Goal: Information Seeking & Learning: Find specific page/section

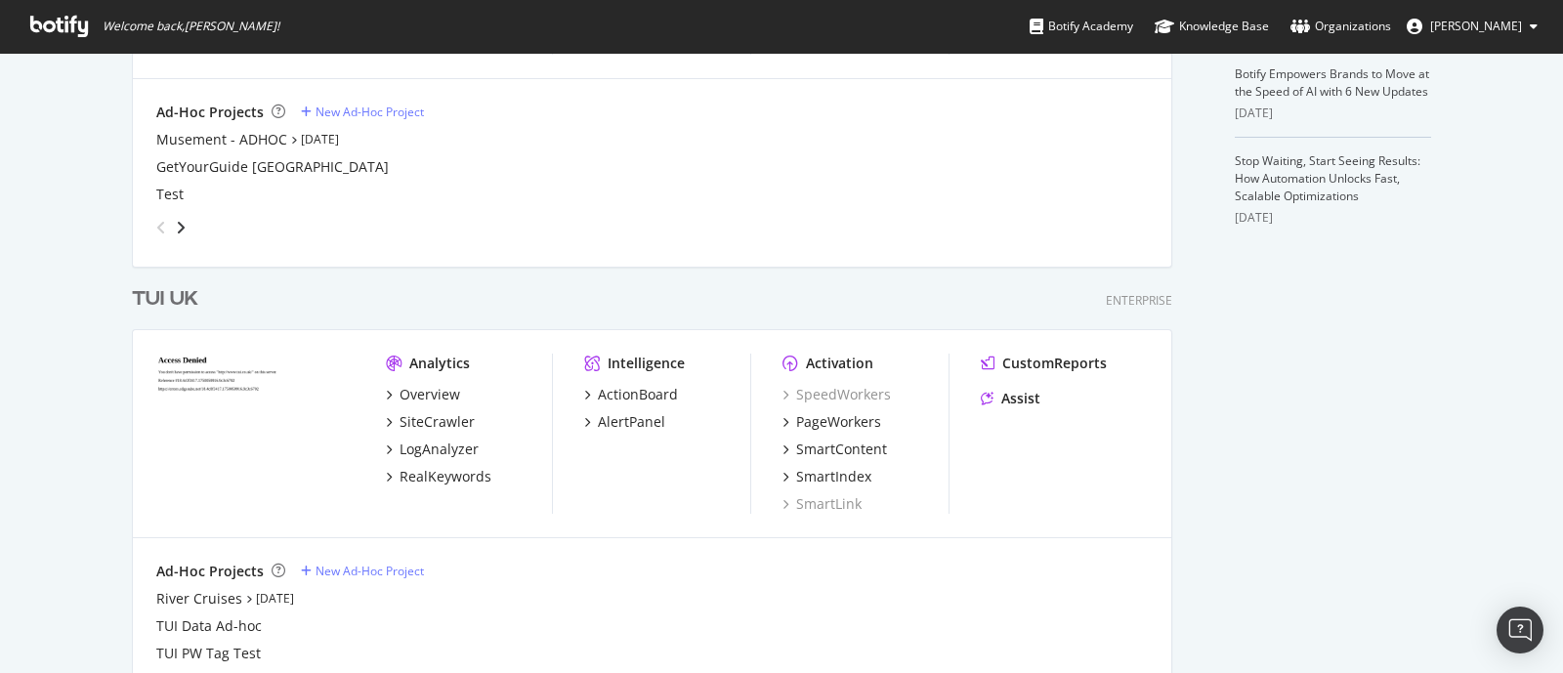
scroll to position [732, 0]
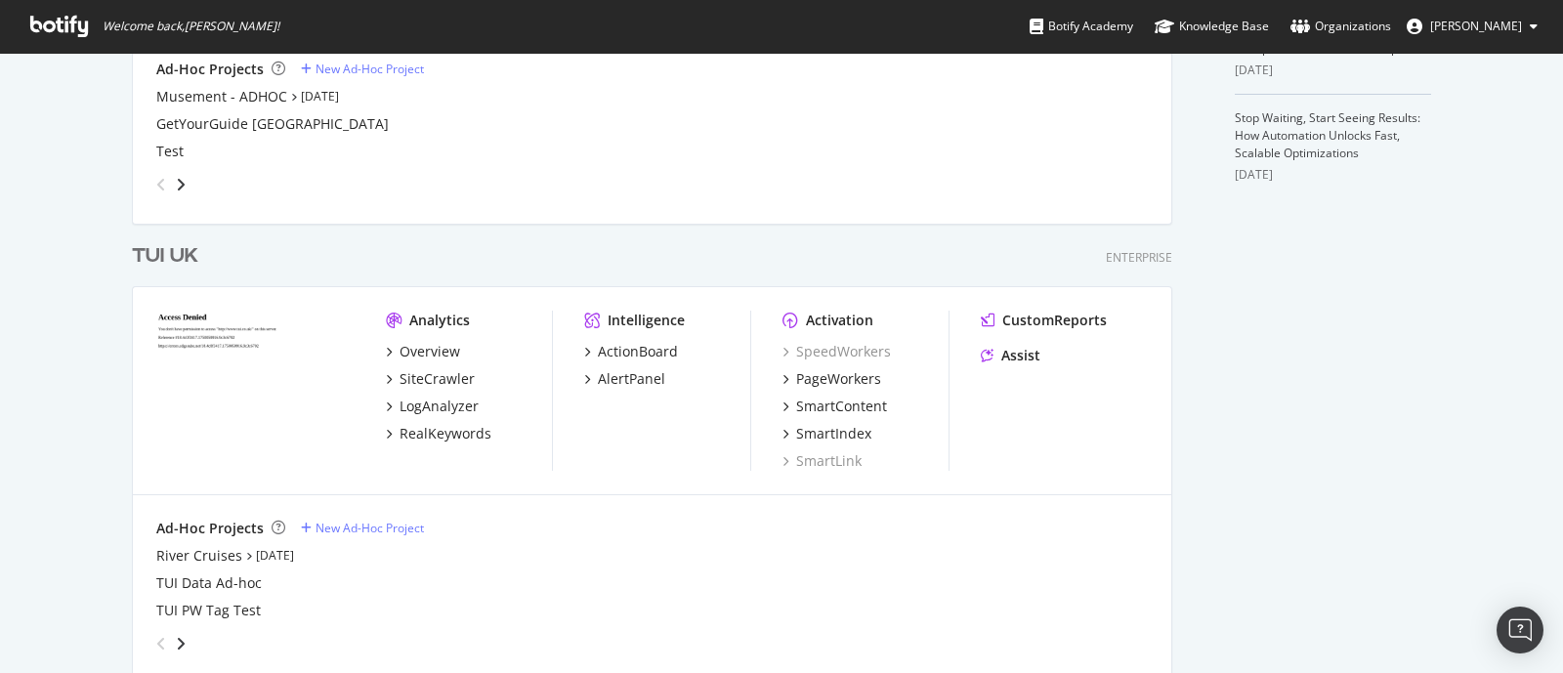
click at [161, 256] on div "TUI UK" at bounding box center [165, 256] width 66 height 28
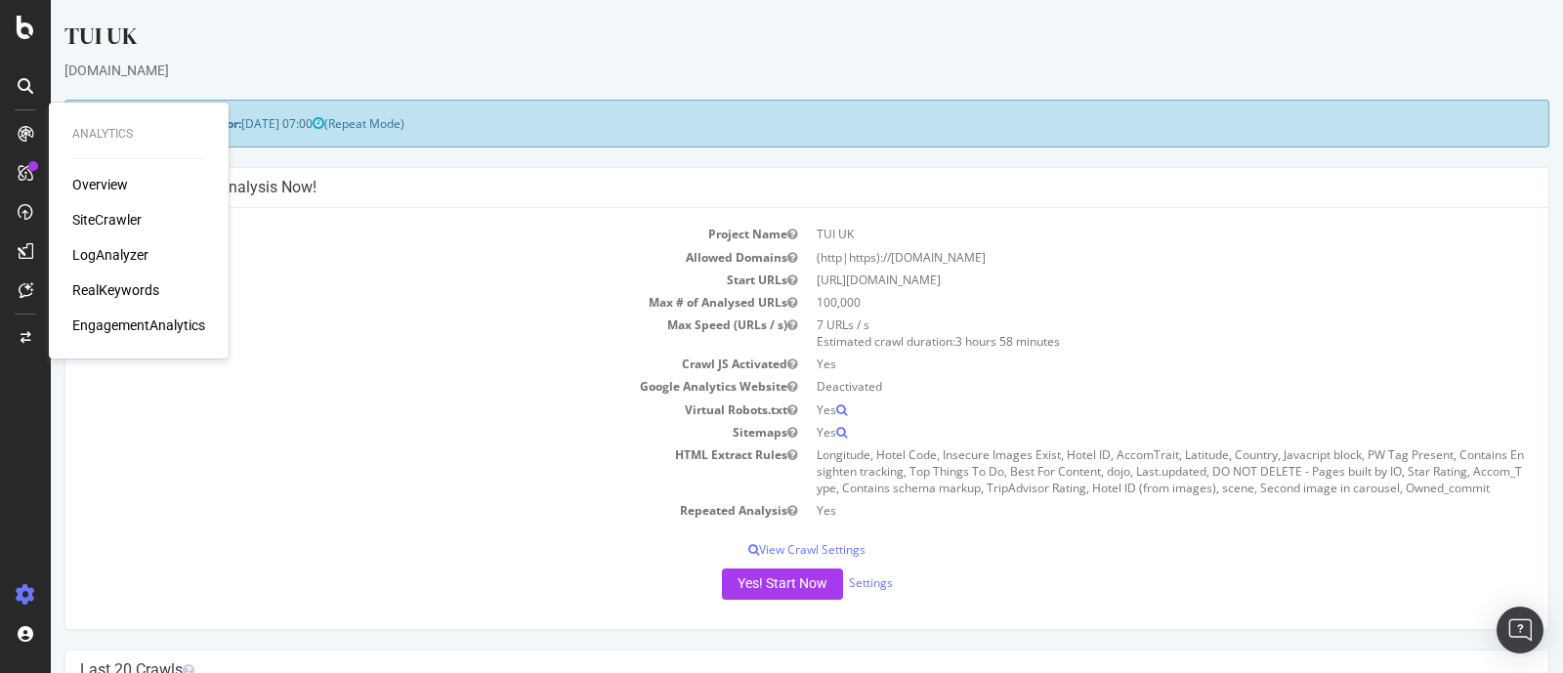
click at [121, 217] on div "SiteCrawler" at bounding box center [106, 220] width 69 height 20
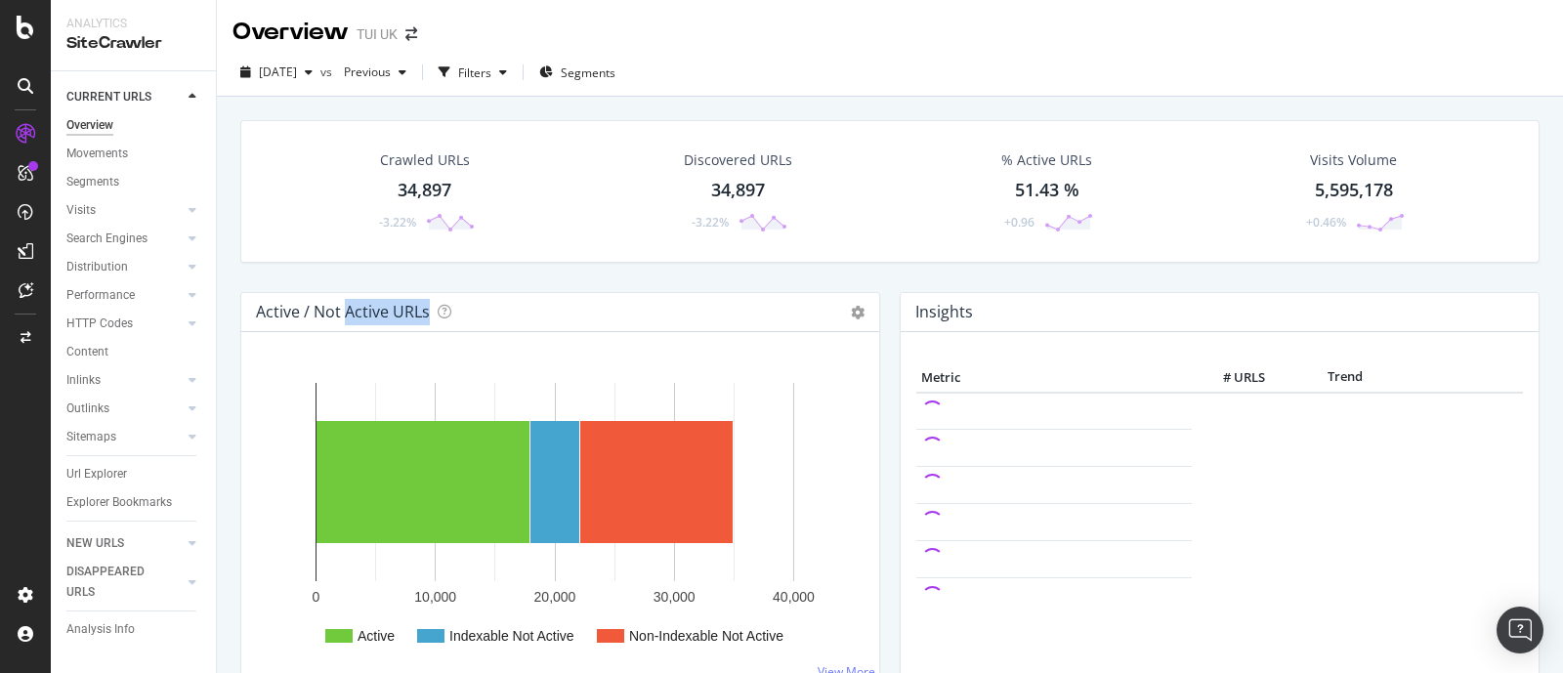
drag, startPoint x: 259, startPoint y: 313, endPoint x: 459, endPoint y: 323, distance: 200.4
click at [459, 323] on div "Active / Not Active URLs Chart (by Value) Chart (by Percentage) Table Expand Ex…" at bounding box center [560, 312] width 638 height 39
click at [266, 312] on h4 "Active / Not Active URLs" at bounding box center [343, 312] width 174 height 26
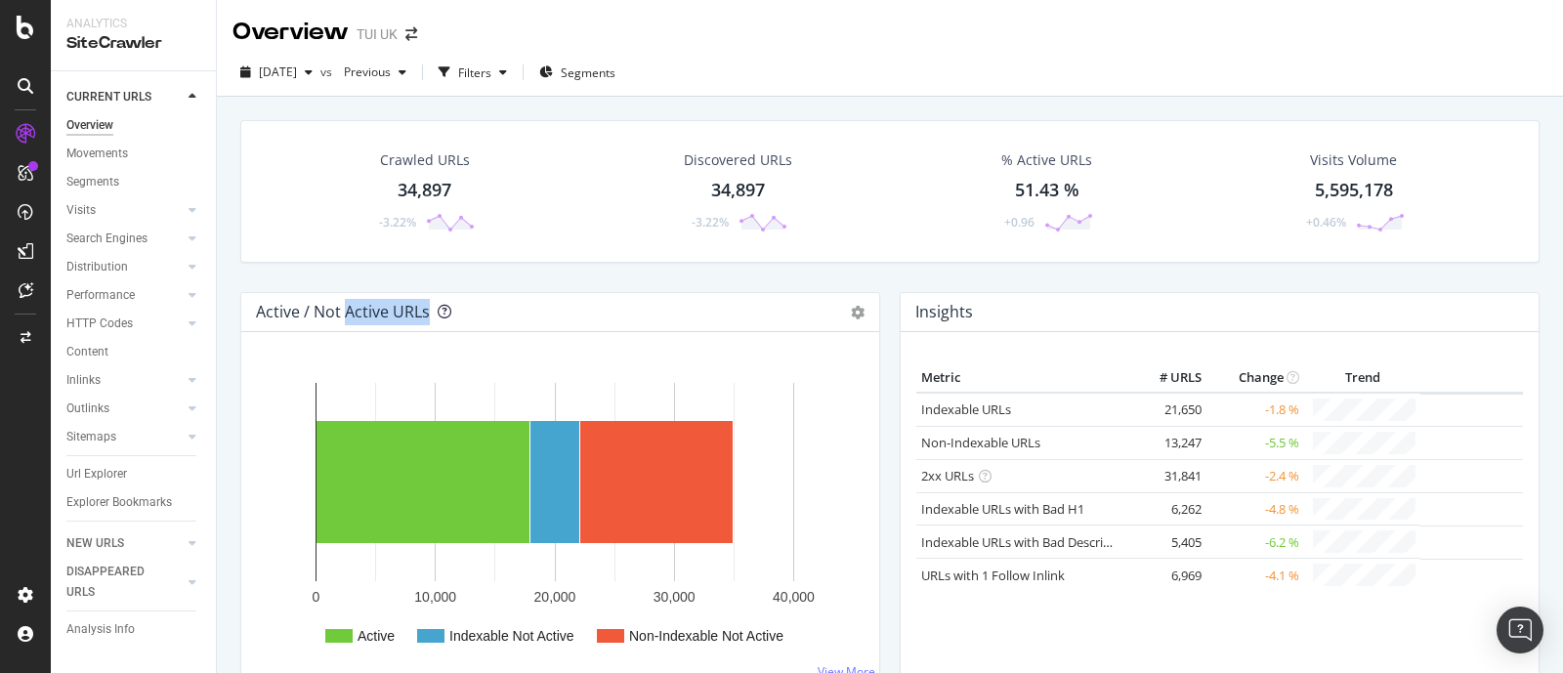
drag, startPoint x: 253, startPoint y: 311, endPoint x: 439, endPoint y: 309, distance: 186.5
click at [439, 309] on div "Active / Not Active URLs Chart (by Value) Chart (by Percentage) Table Expand Ex…" at bounding box center [560, 312] width 638 height 39
click at [247, 272] on div "Crawled URLs 34,897 -3.22% Discovered URLs 34,897 -3.22% % Active URLs 51.43 % …" at bounding box center [889, 206] width 1318 height 172
drag, startPoint x: 83, startPoint y: 350, endPoint x: 186, endPoint y: 297, distance: 115.3
click at [83, 350] on div "Content" at bounding box center [87, 352] width 42 height 21
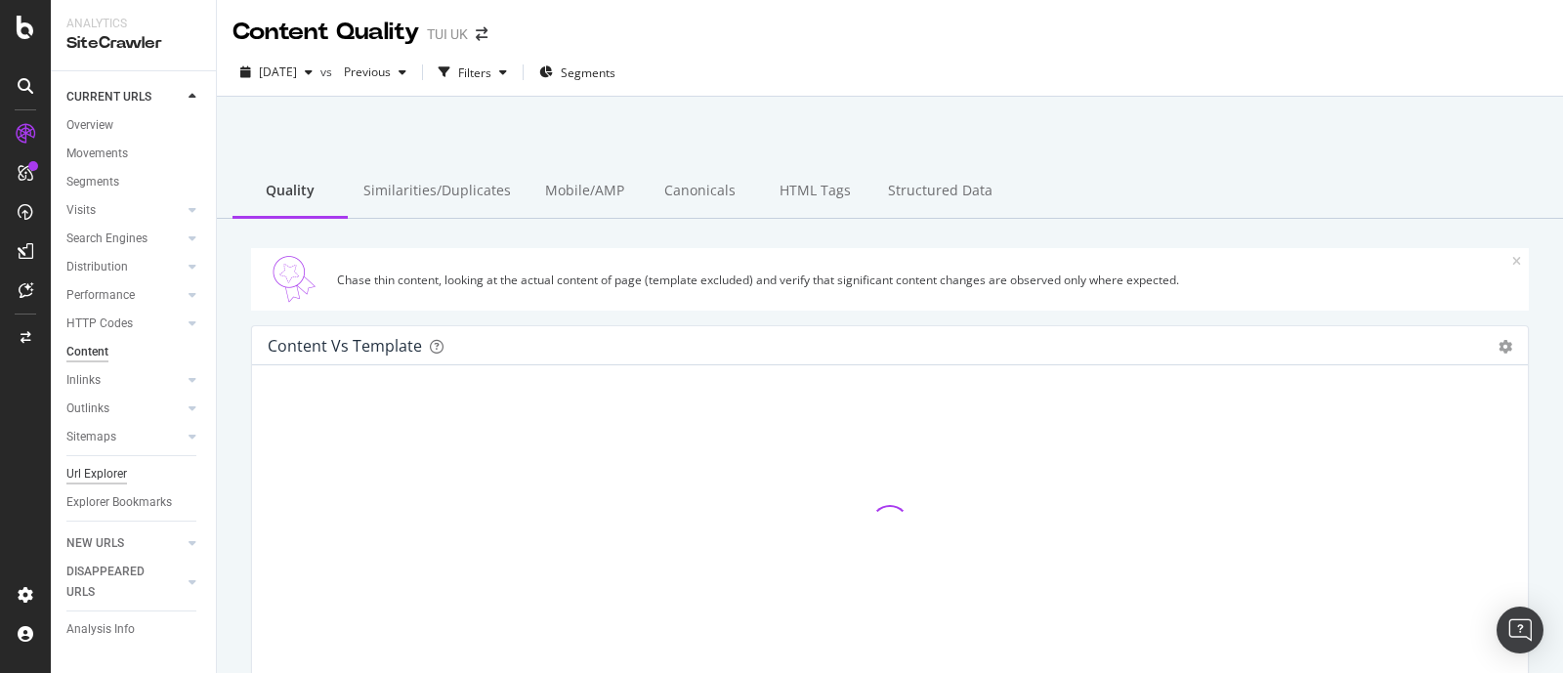
click at [112, 473] on div "Url Explorer" at bounding box center [96, 474] width 61 height 21
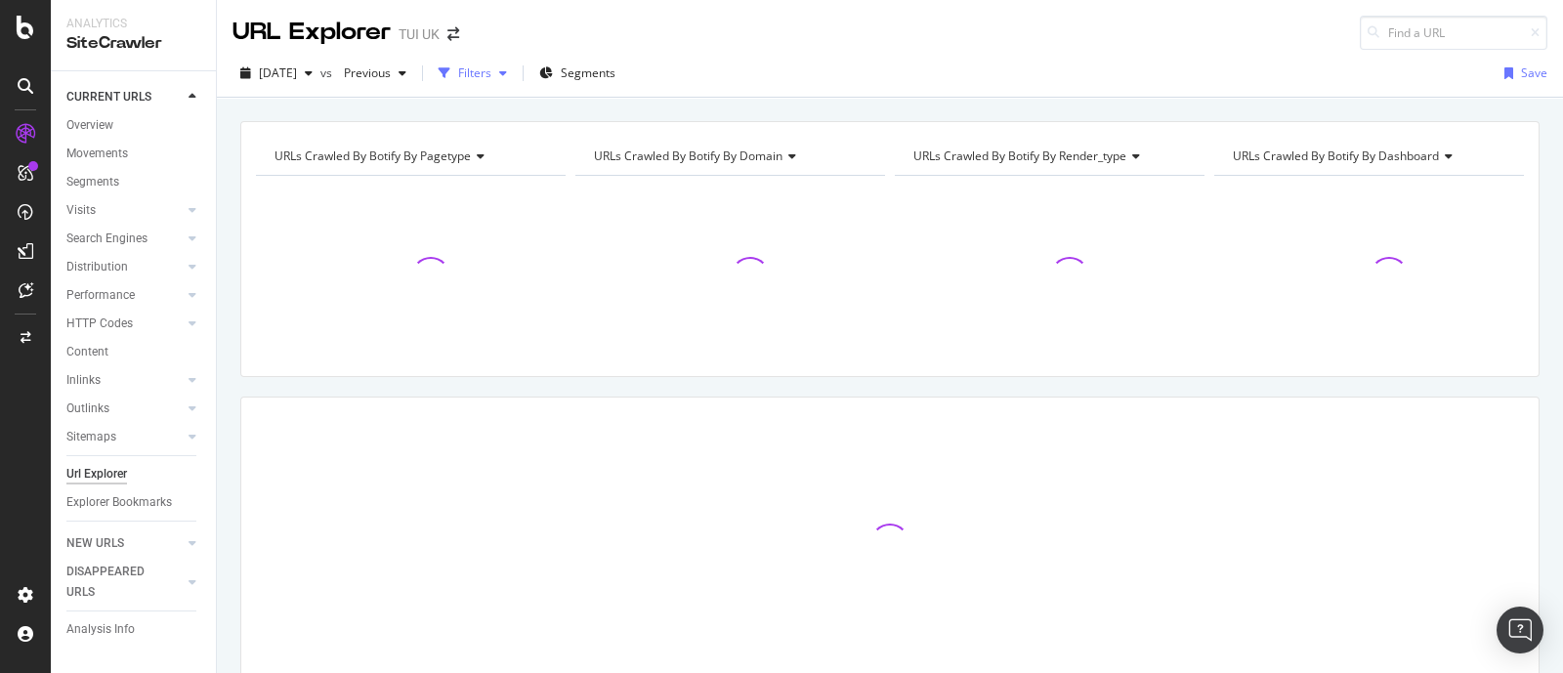
click at [491, 78] on div "Filters" at bounding box center [474, 72] width 33 height 17
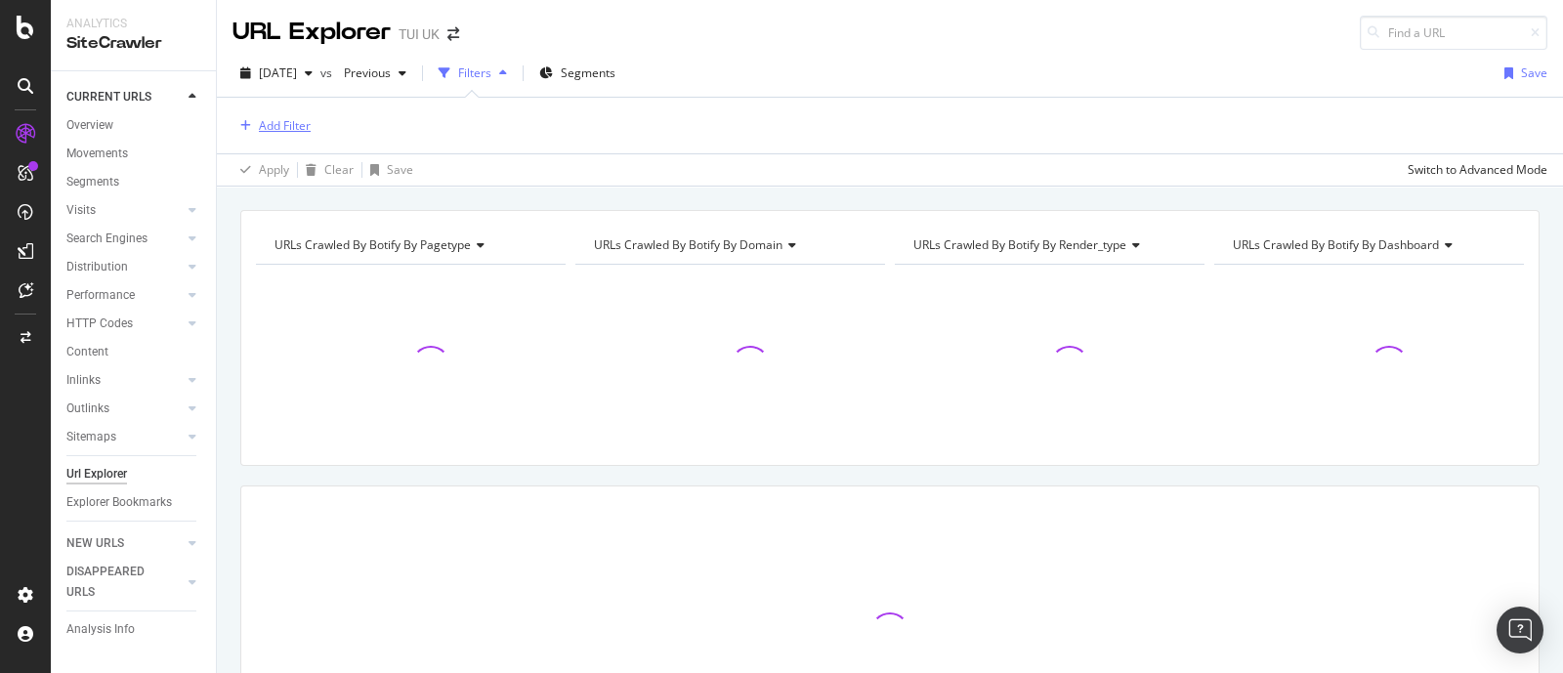
click at [310, 125] on div "Add Filter" at bounding box center [285, 125] width 52 height 17
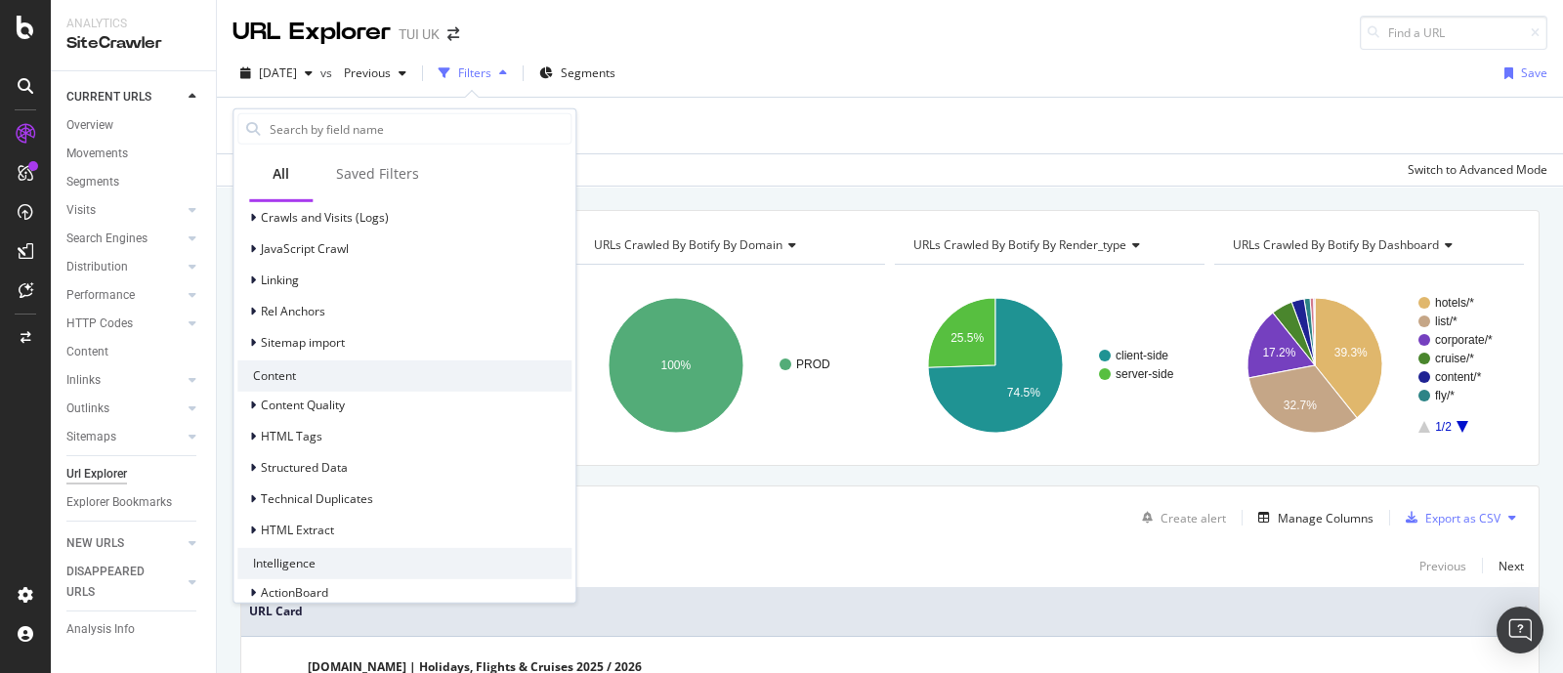
scroll to position [581, 0]
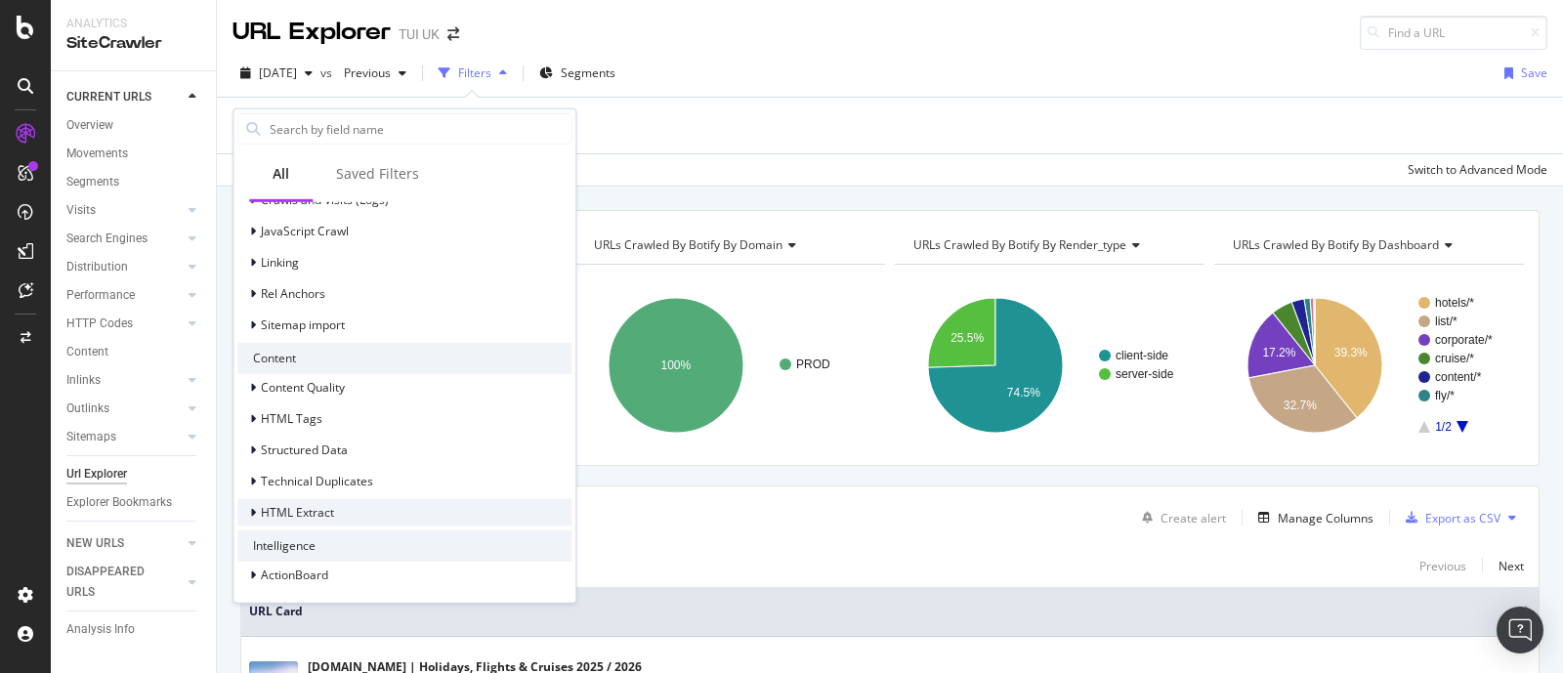
click at [335, 508] on div "HTML Extract" at bounding box center [404, 511] width 334 height 27
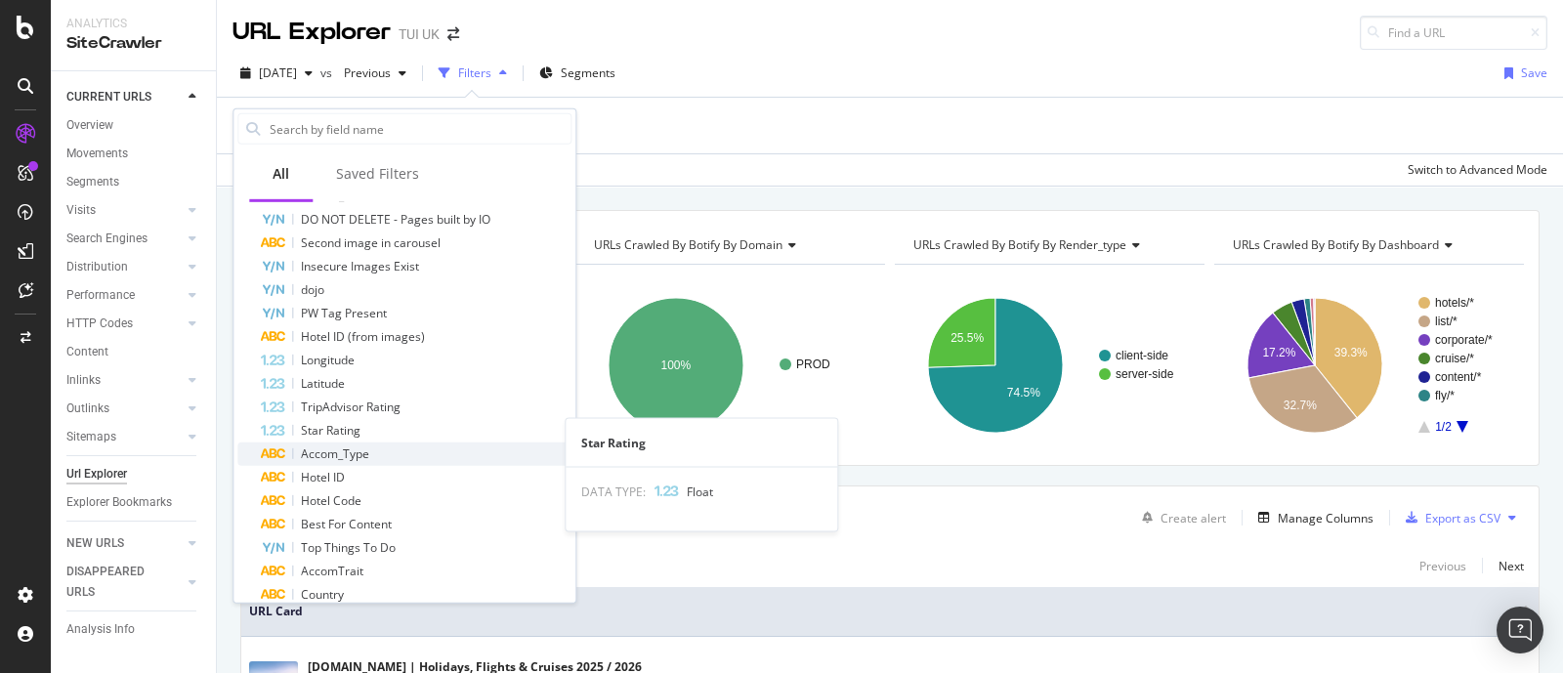
scroll to position [1069, 0]
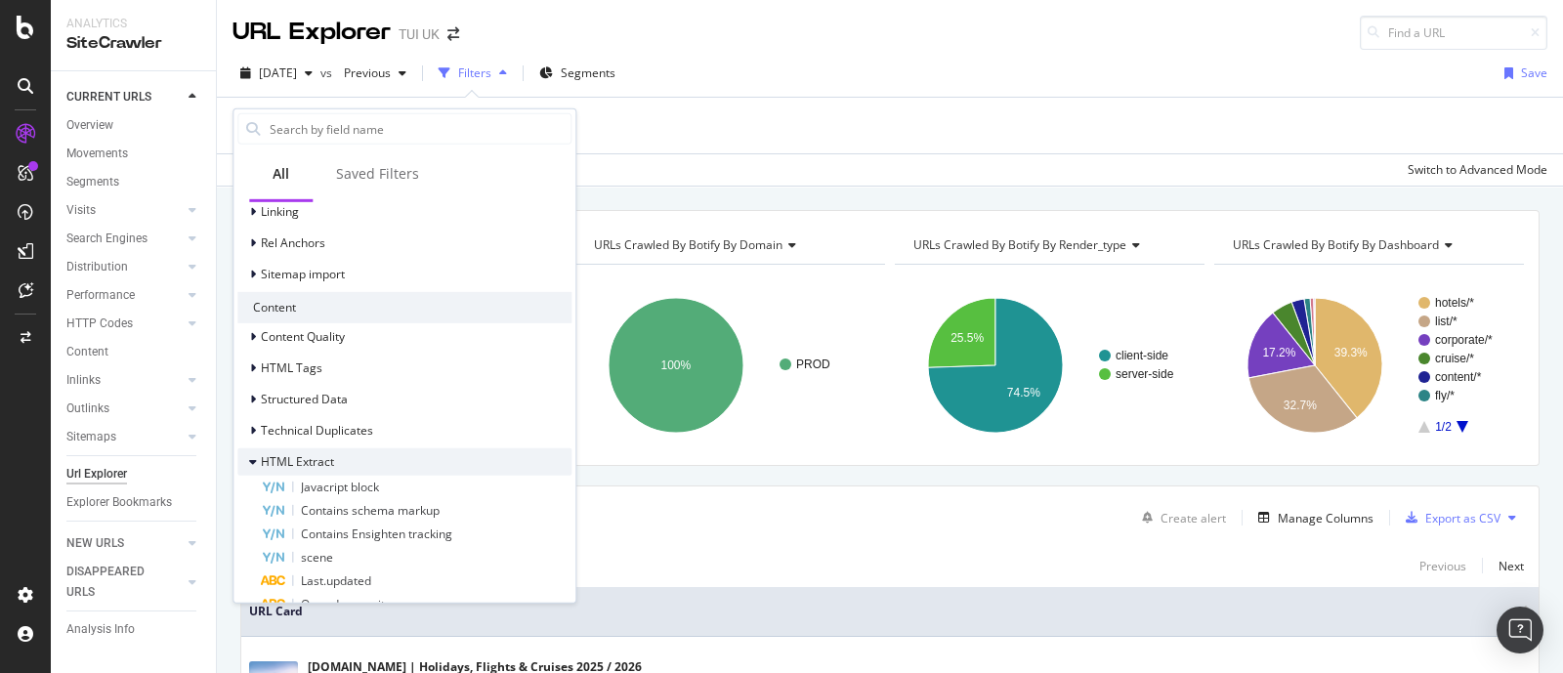
click at [269, 454] on span "HTML Extract" at bounding box center [297, 461] width 73 height 17
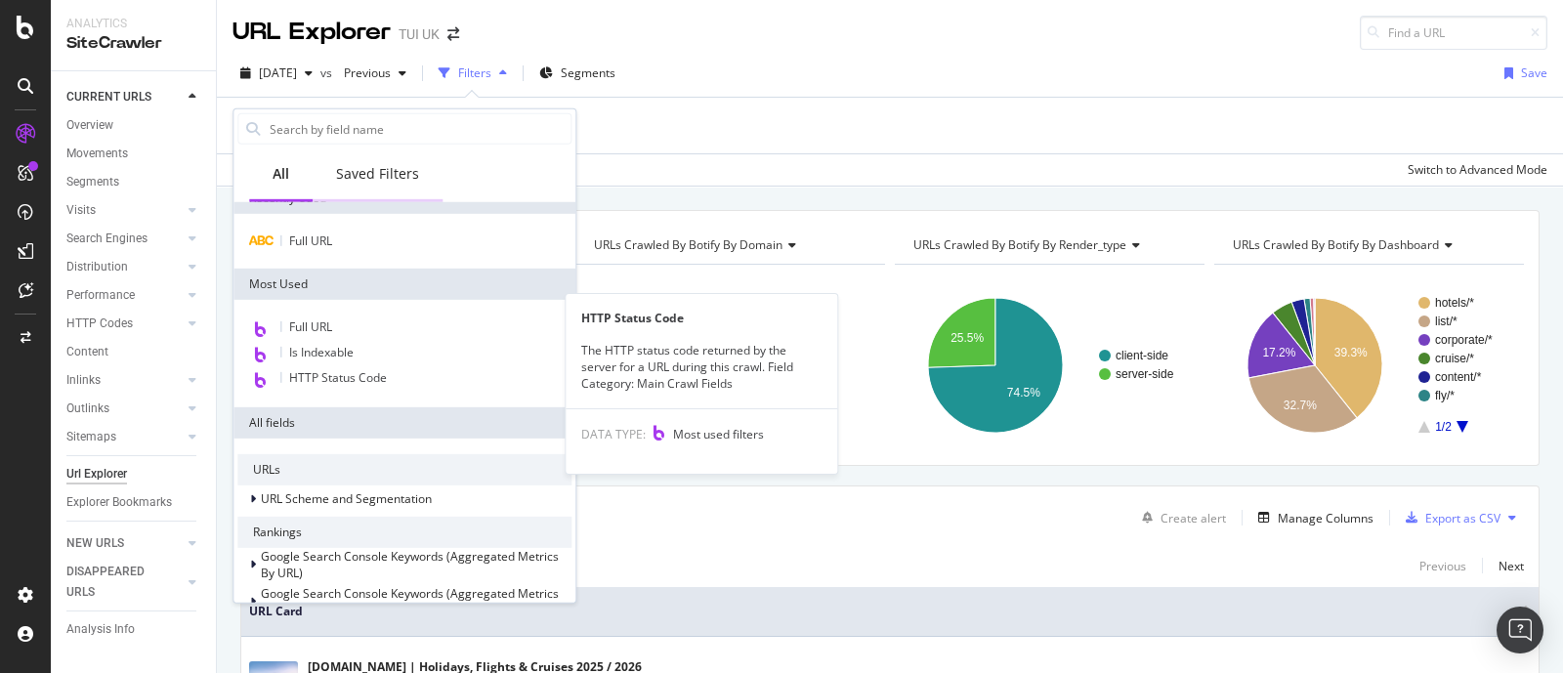
scroll to position [0, 0]
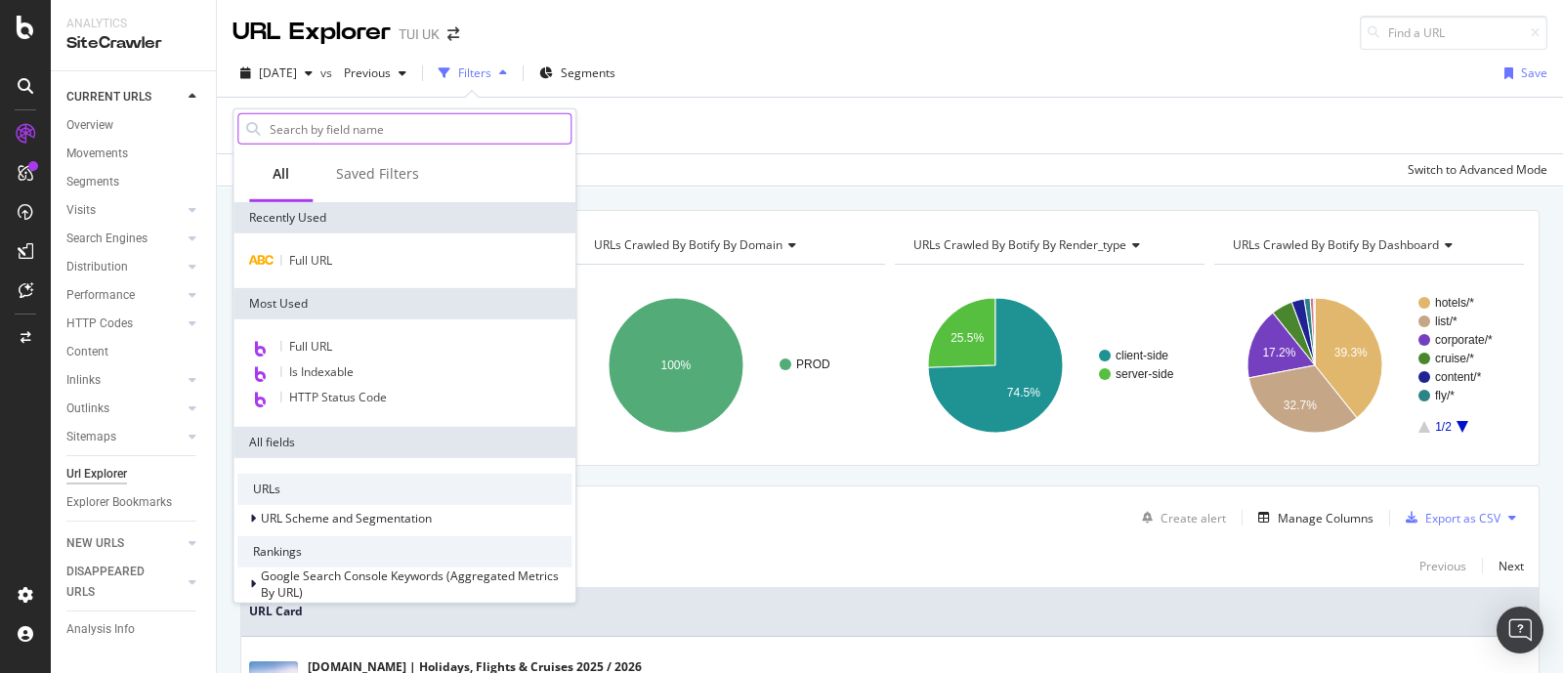
click at [391, 126] on input "text" at bounding box center [419, 128] width 303 height 29
type input "regex"
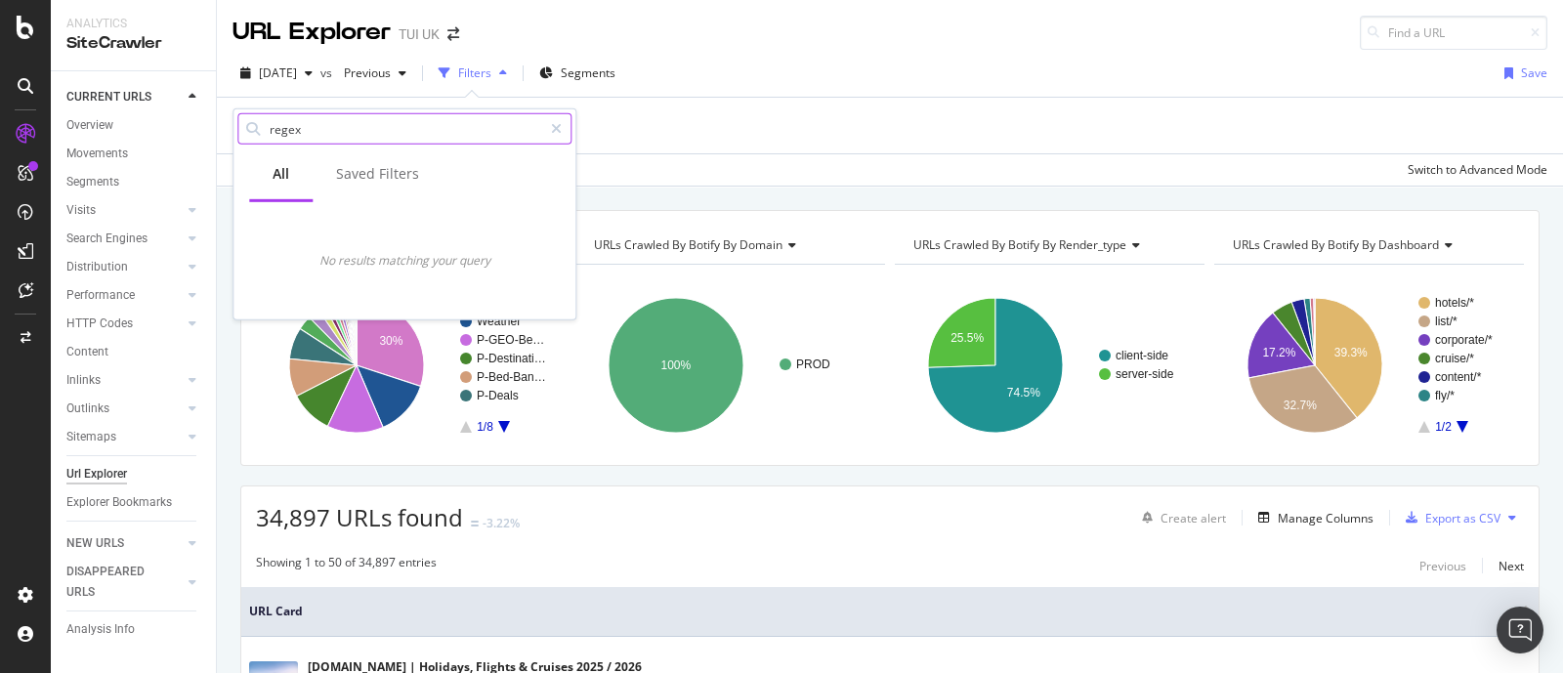
click at [371, 134] on input "regex" at bounding box center [405, 128] width 274 height 29
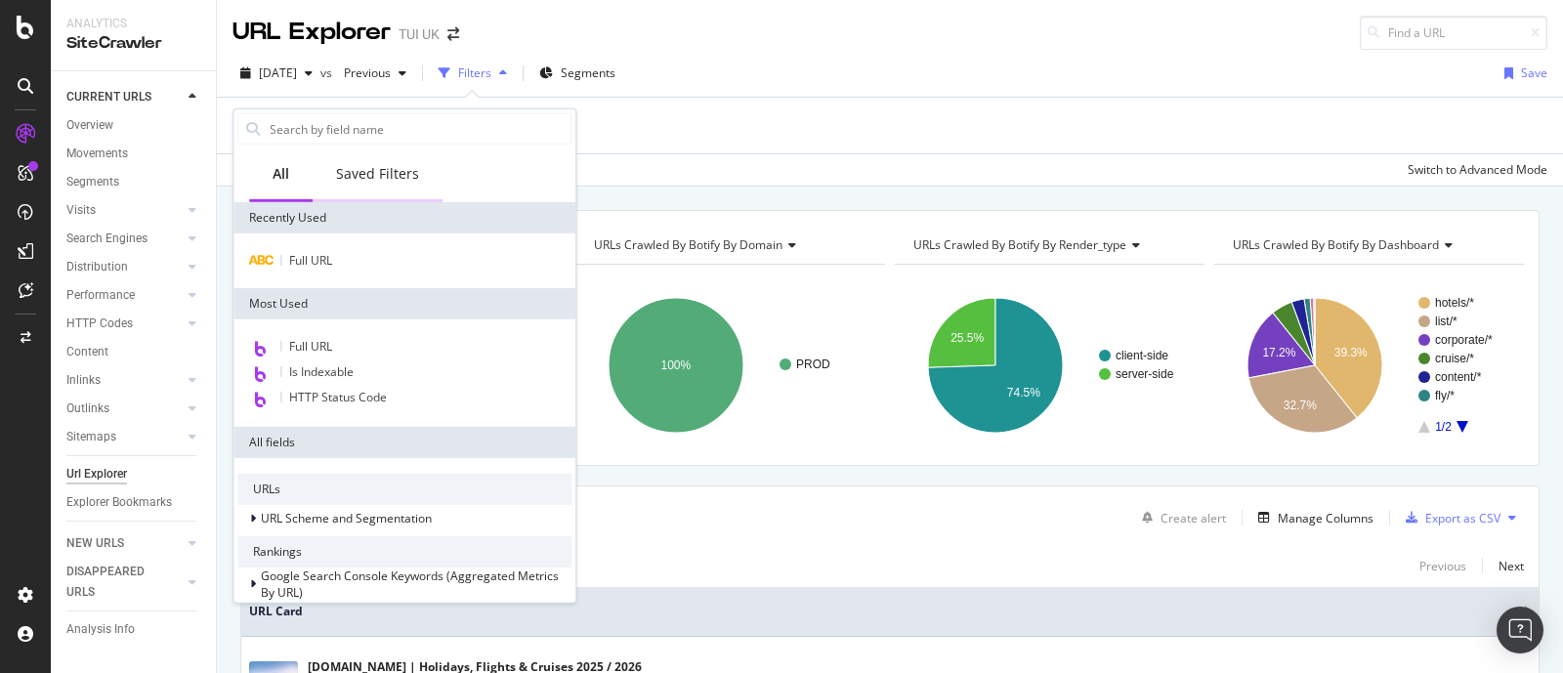
click at [395, 187] on div "Saved Filters" at bounding box center [378, 175] width 130 height 54
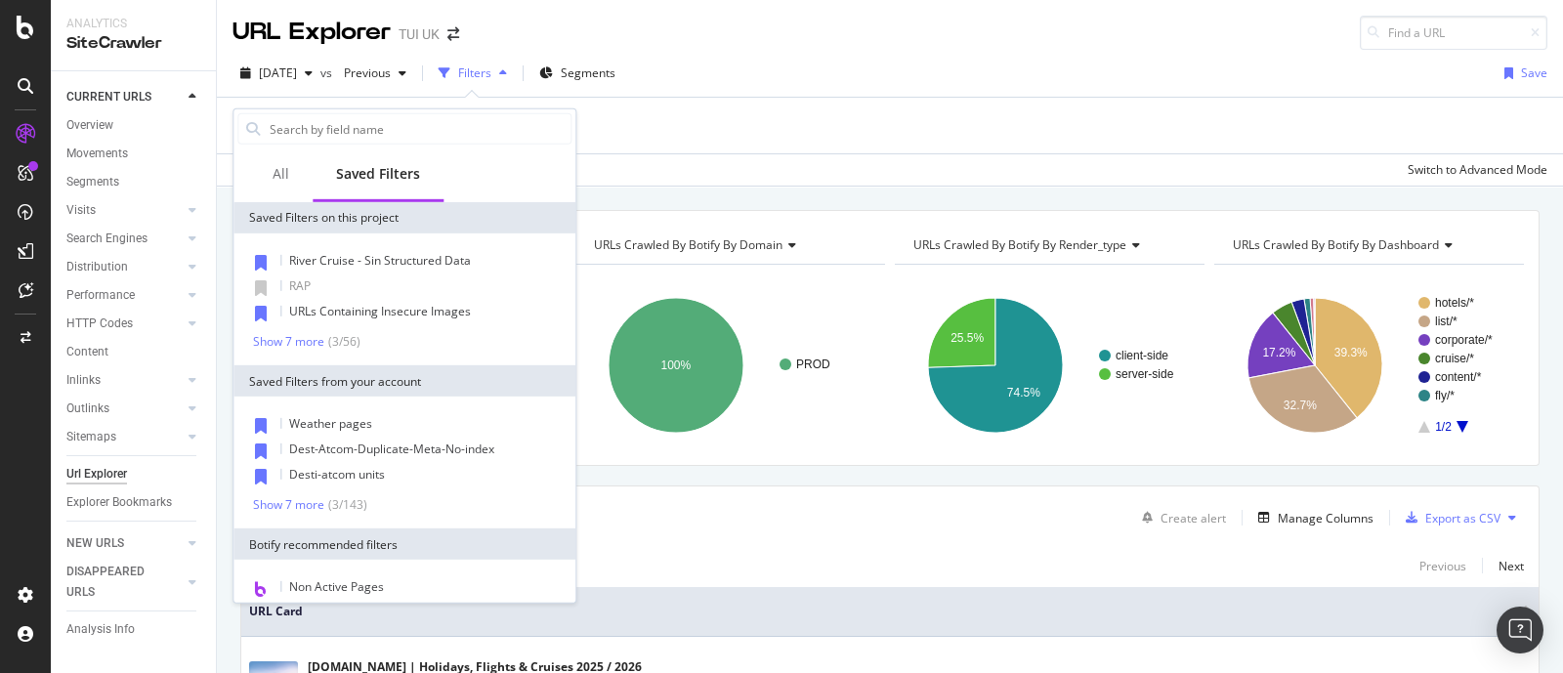
click at [651, 114] on div "Add Filter" at bounding box center [889, 126] width 1315 height 56
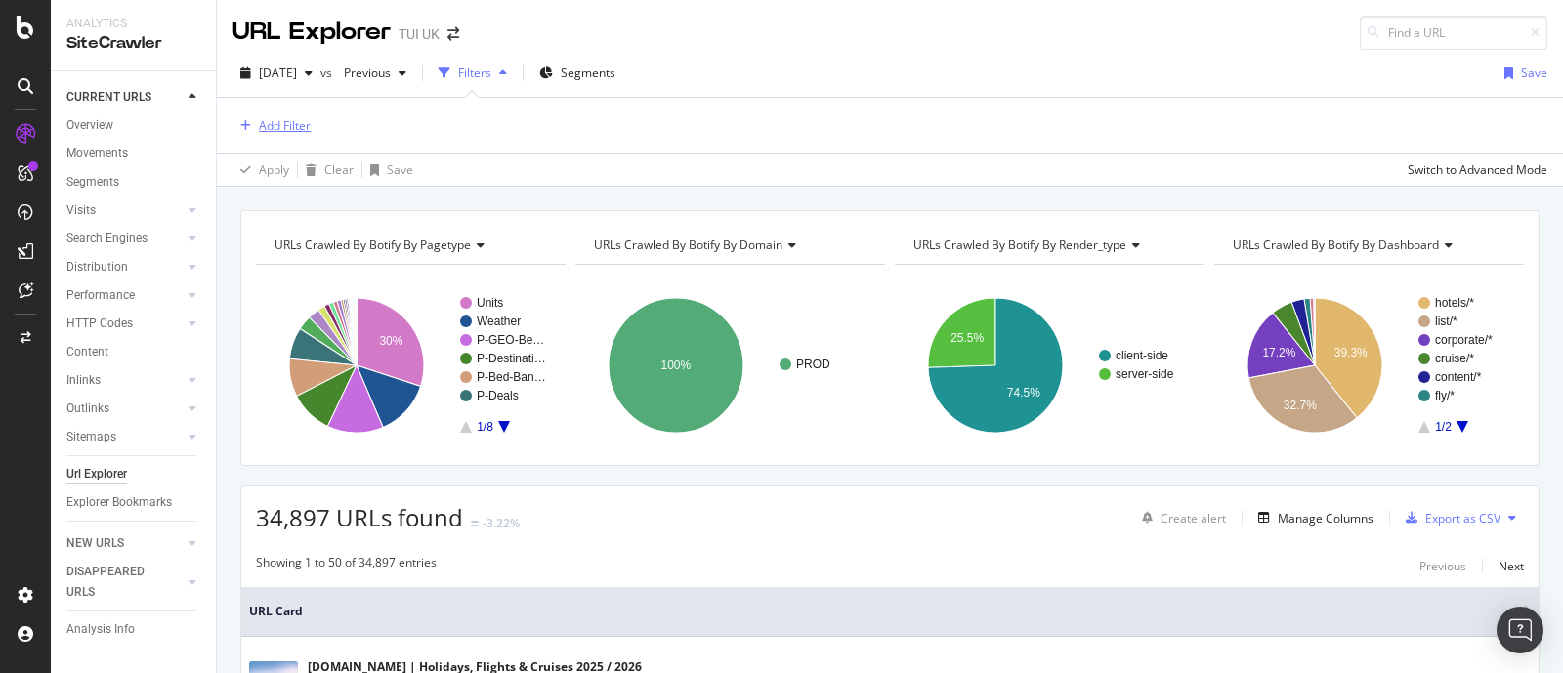
click at [277, 117] on div "Add Filter" at bounding box center [285, 125] width 52 height 17
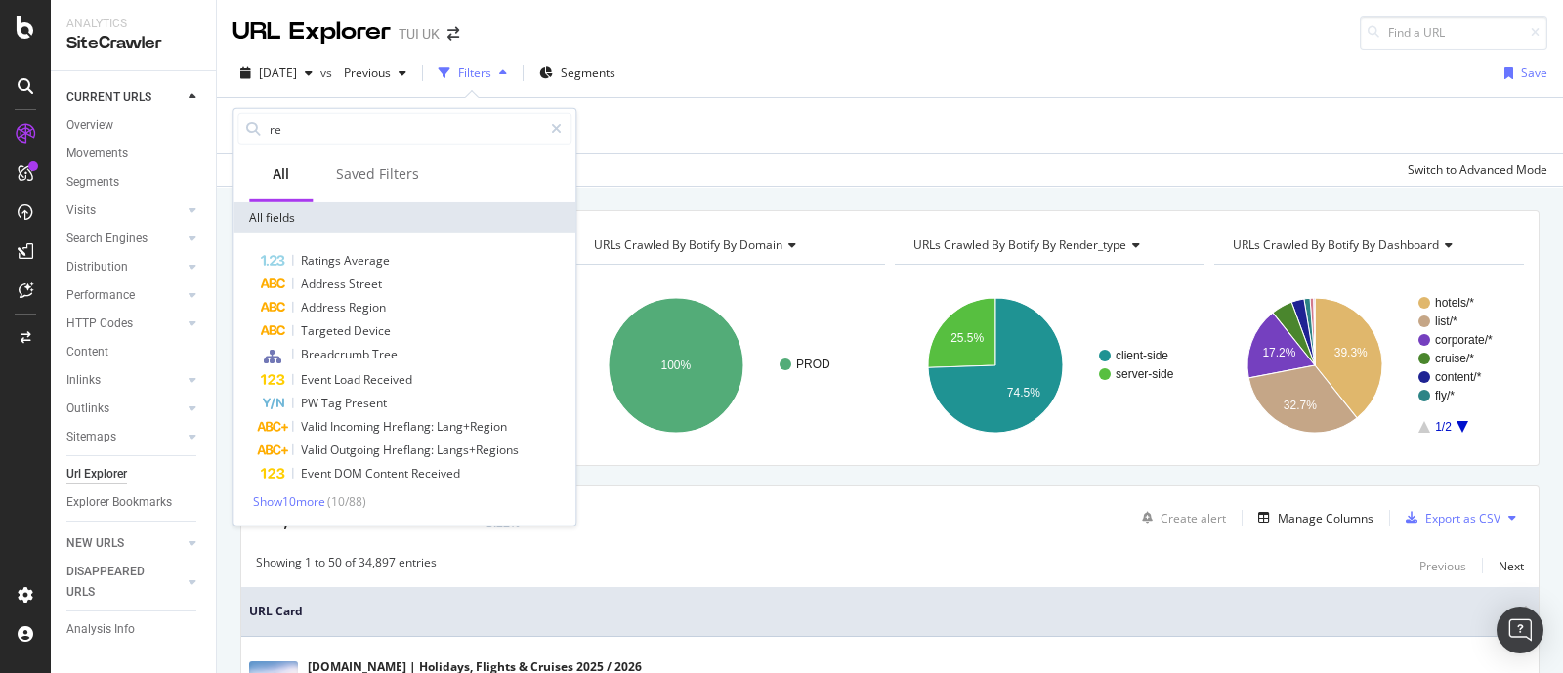
type input "r"
click at [723, 158] on div "Apply Clear Save Switch to Advanced Mode" at bounding box center [890, 169] width 1346 height 32
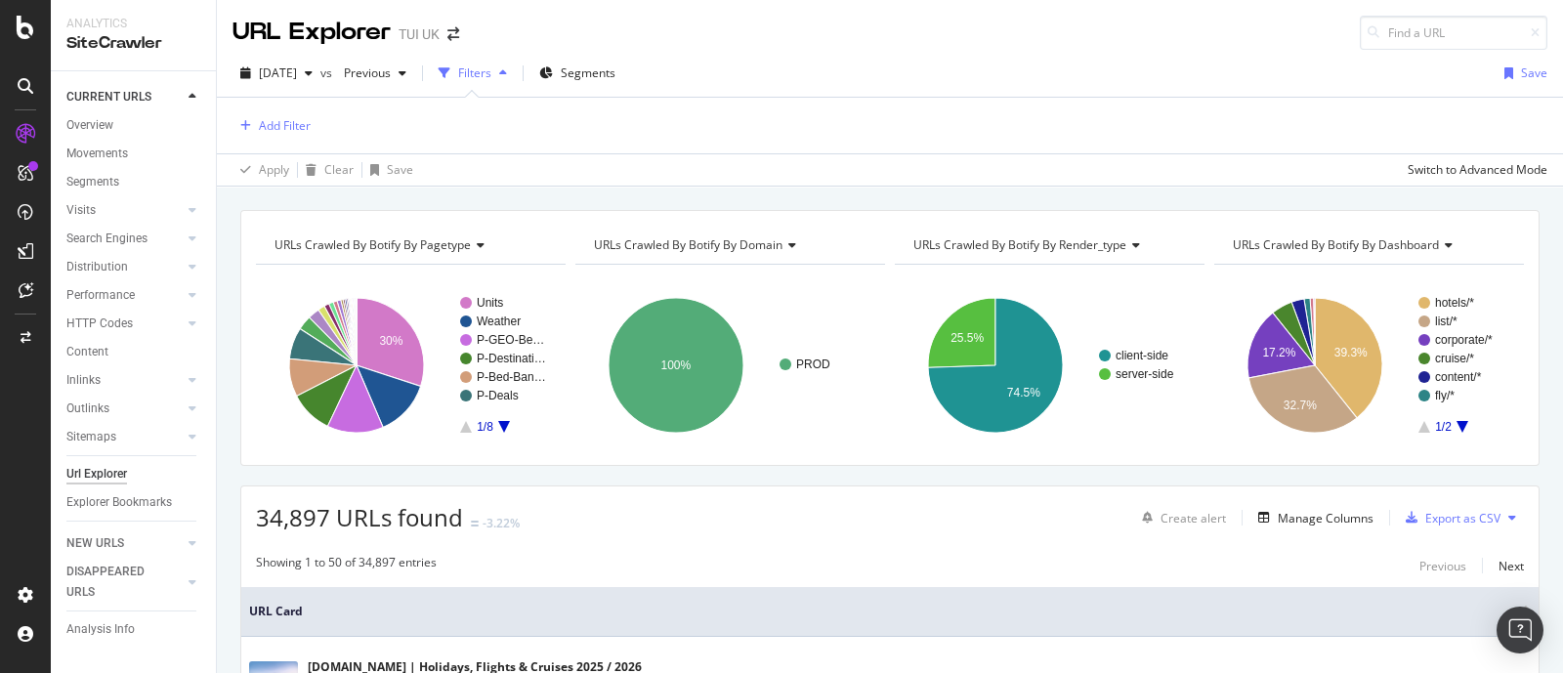
click at [737, 159] on div "Apply Clear Save Switch to Advanced Mode" at bounding box center [890, 169] width 1346 height 32
